Goal: Task Accomplishment & Management: Complete application form

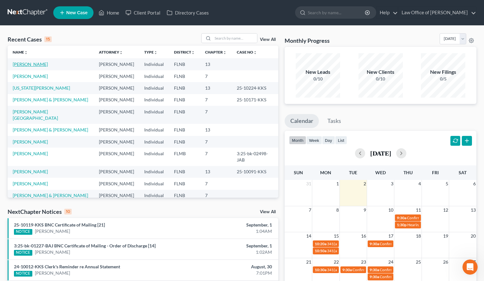
click at [41, 62] on link "[PERSON_NAME]" at bounding box center [30, 63] width 35 height 5
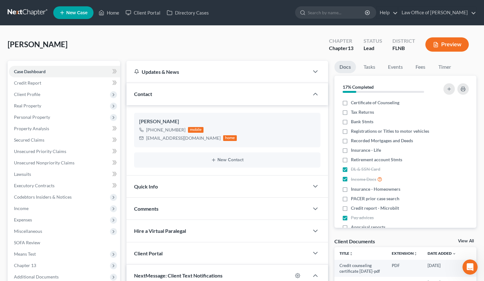
scroll to position [34, 0]
click at [388, 100] on span "Certificate of Counseling" at bounding box center [375, 102] width 48 height 6
click at [357, 100] on input "Certificate of Counseling" at bounding box center [355, 101] width 4 height 4
checkbox input "true"
click at [59, 92] on span "Client Profile" at bounding box center [64, 94] width 111 height 11
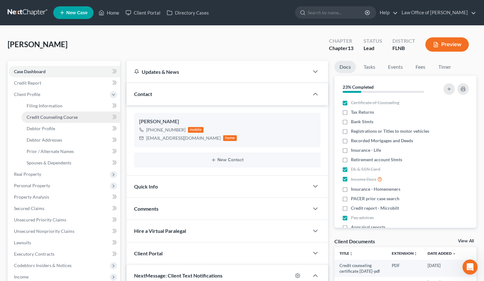
click at [64, 117] on span "Credit Counseling Course" at bounding box center [52, 116] width 51 height 5
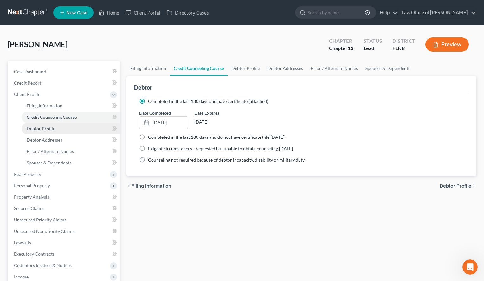
click at [56, 133] on link "Debtor Profile" at bounding box center [71, 128] width 99 height 11
select select "1"
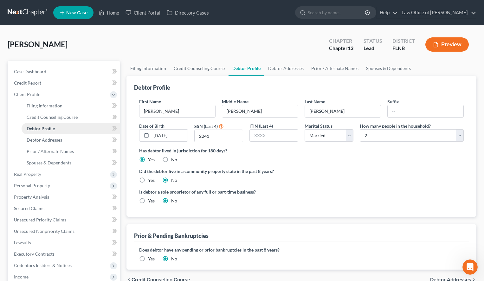
radio input "true"
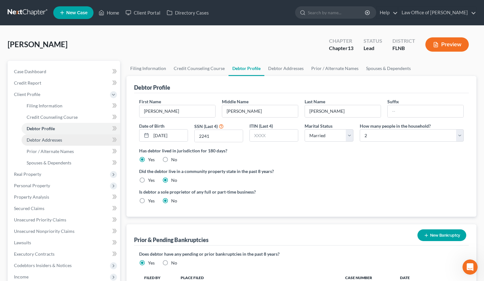
click at [83, 137] on link "Debtor Addresses" at bounding box center [71, 139] width 99 height 11
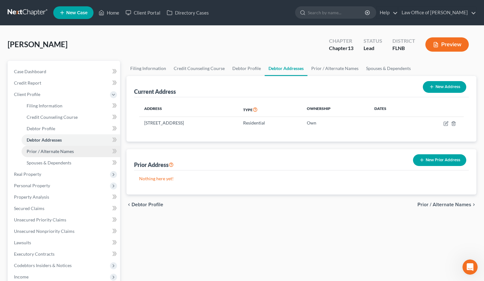
click at [88, 154] on link "Prior / Alternate Names" at bounding box center [71, 151] width 99 height 11
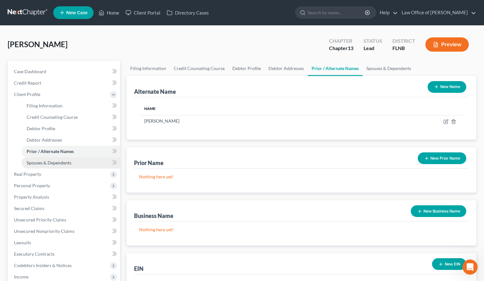
click at [91, 162] on link "Spouses & Dependents" at bounding box center [71, 162] width 99 height 11
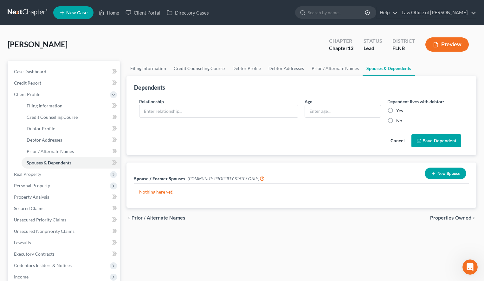
click at [15, 11] on link at bounding box center [28, 12] width 41 height 11
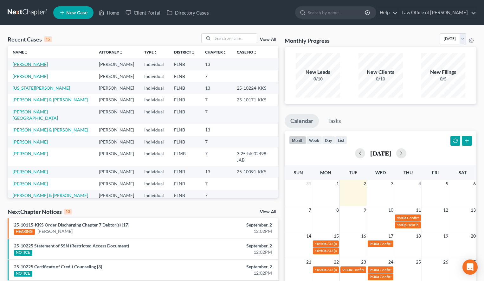
click at [35, 65] on link "[PERSON_NAME]" at bounding box center [30, 63] width 35 height 5
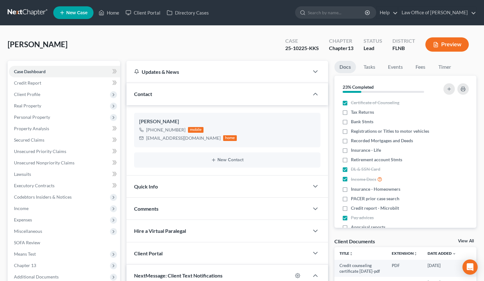
scroll to position [34, 0]
click at [33, 90] on span "Client Profile" at bounding box center [64, 94] width 111 height 11
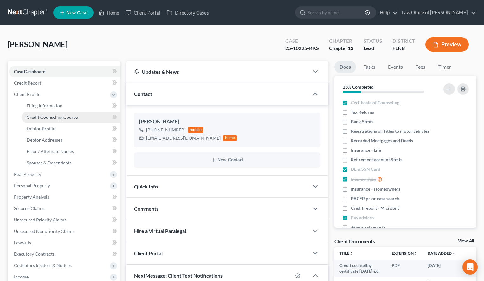
click at [58, 115] on span "Credit Counseling Course" at bounding box center [52, 116] width 51 height 5
